Goal: Complete application form

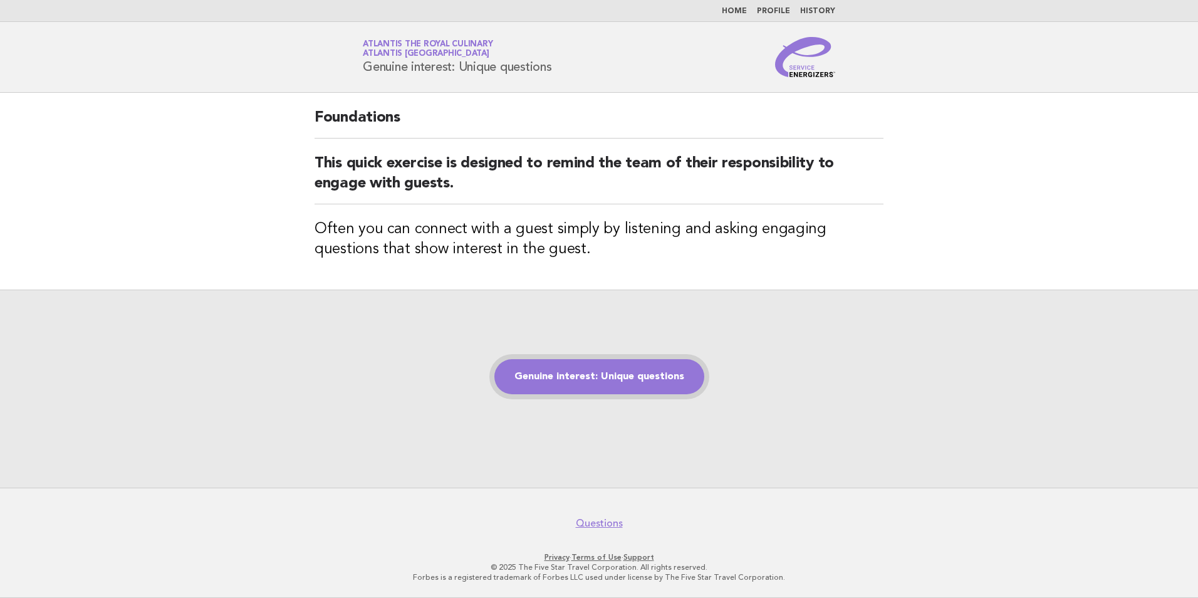
click at [636, 375] on link "Genuine interest: Unique questions" at bounding box center [599, 376] width 210 height 35
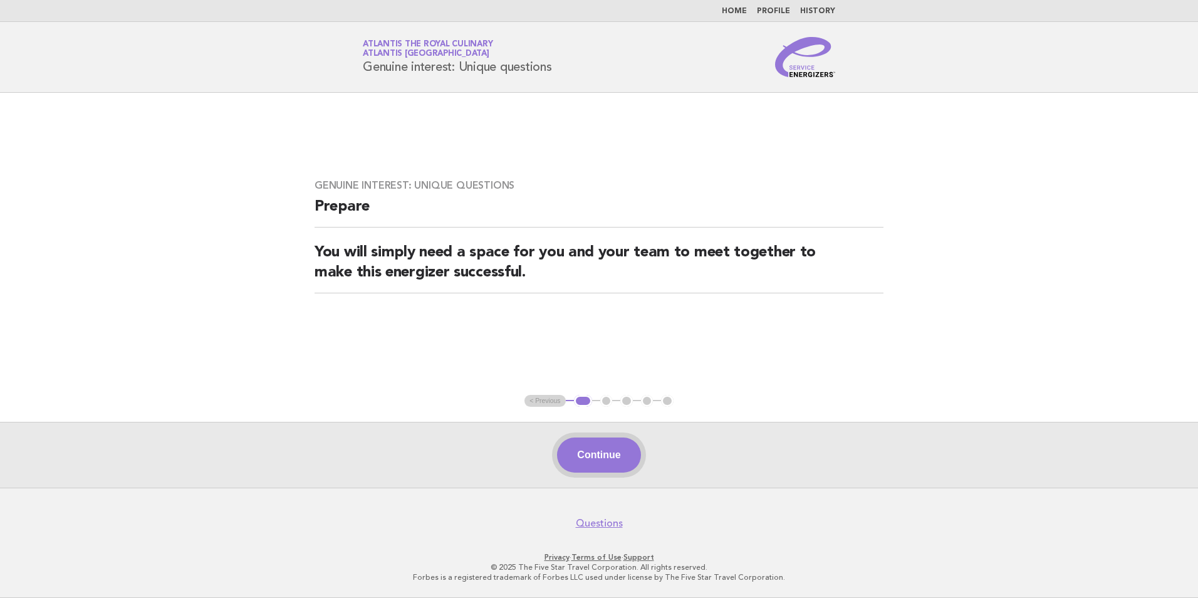
click at [604, 461] on button "Continue" at bounding box center [598, 454] width 83 height 35
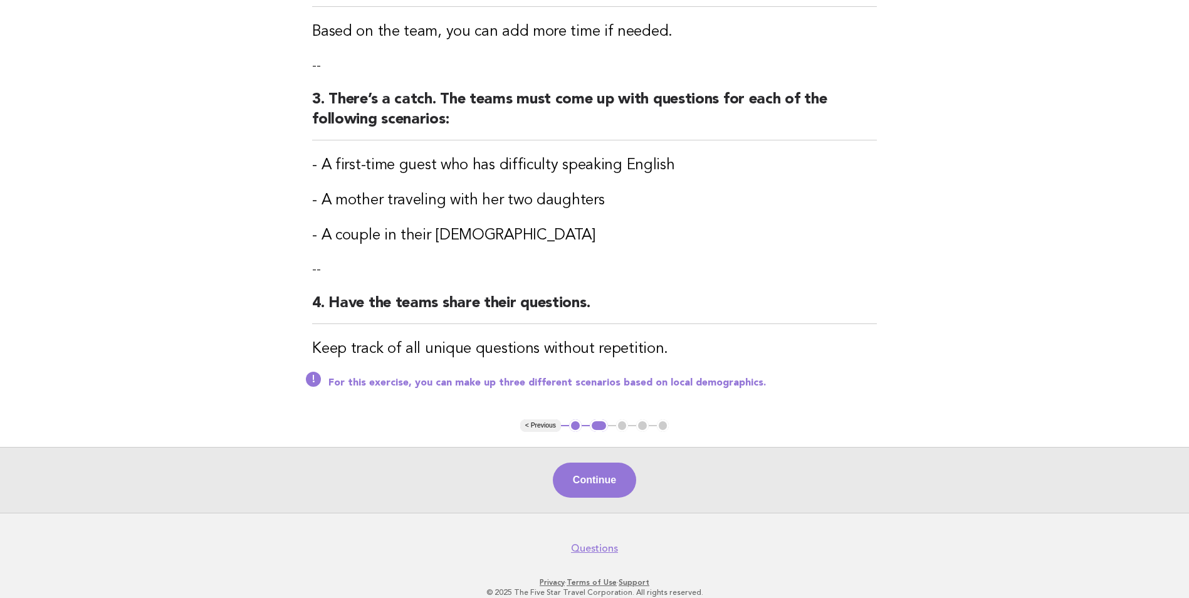
scroll to position [353, 0]
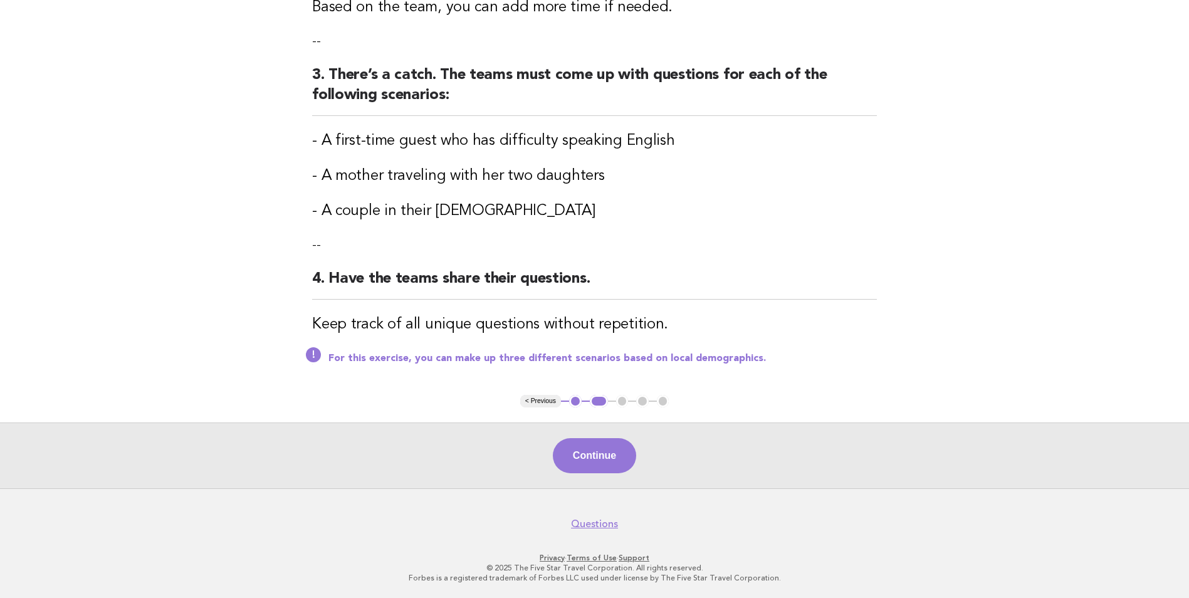
click at [604, 461] on button "Continue" at bounding box center [594, 455] width 83 height 35
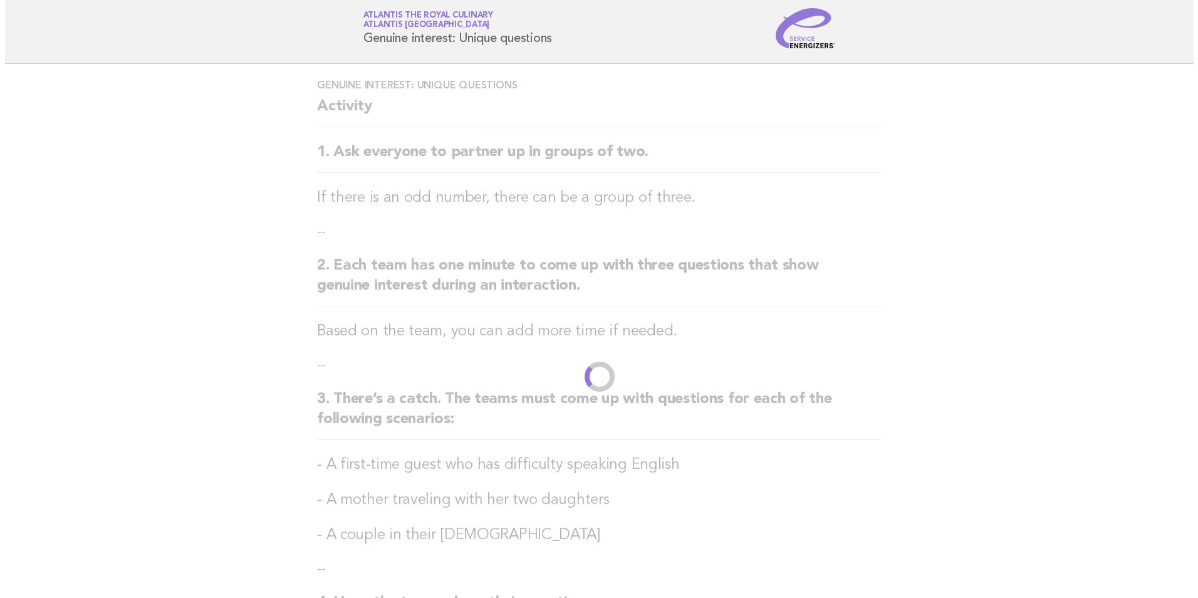
scroll to position [0, 0]
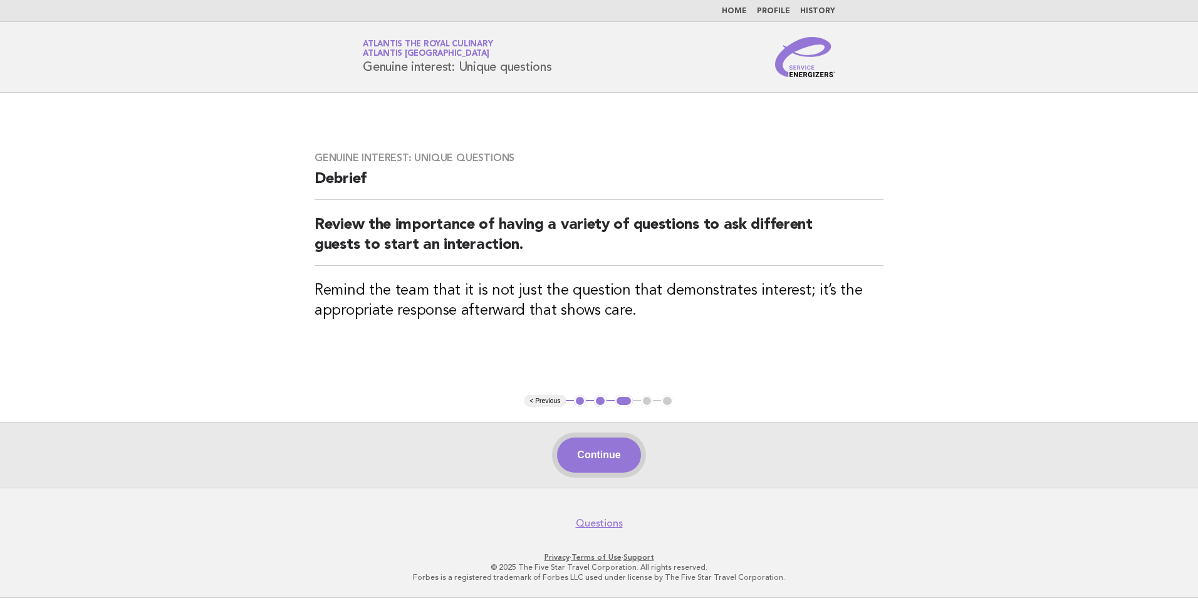
click at [615, 449] on button "Continue" at bounding box center [598, 454] width 83 height 35
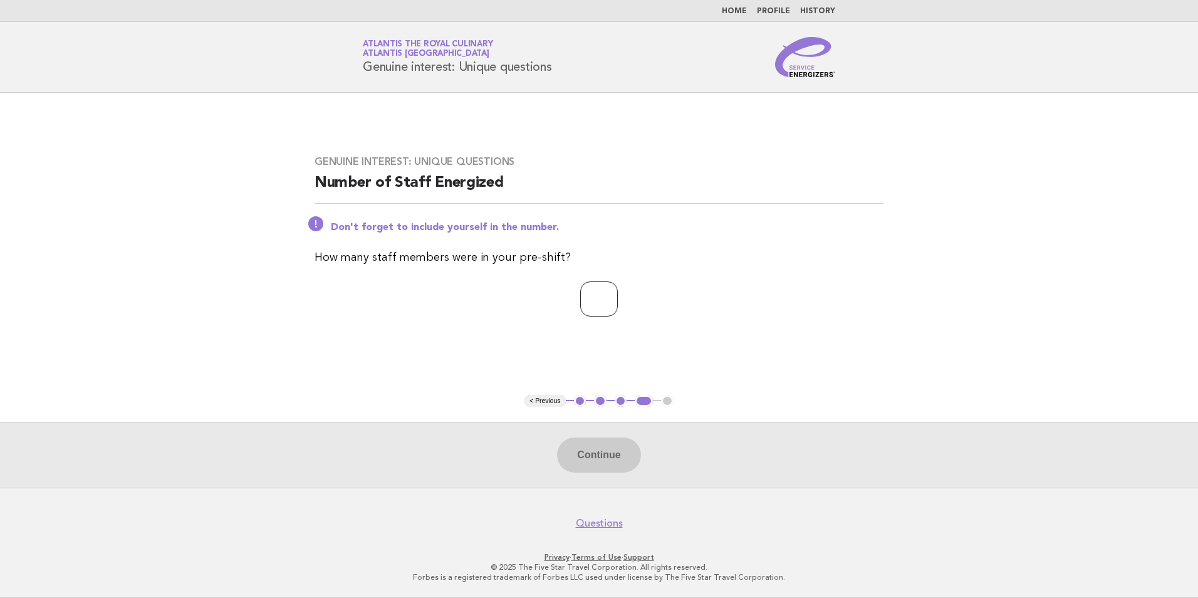
click at [613, 304] on input "number" at bounding box center [599, 298] width 38 height 35
type input "**"
click at [597, 456] on button "Continue" at bounding box center [598, 454] width 83 height 35
